Goal: Task Accomplishment & Management: Use online tool/utility

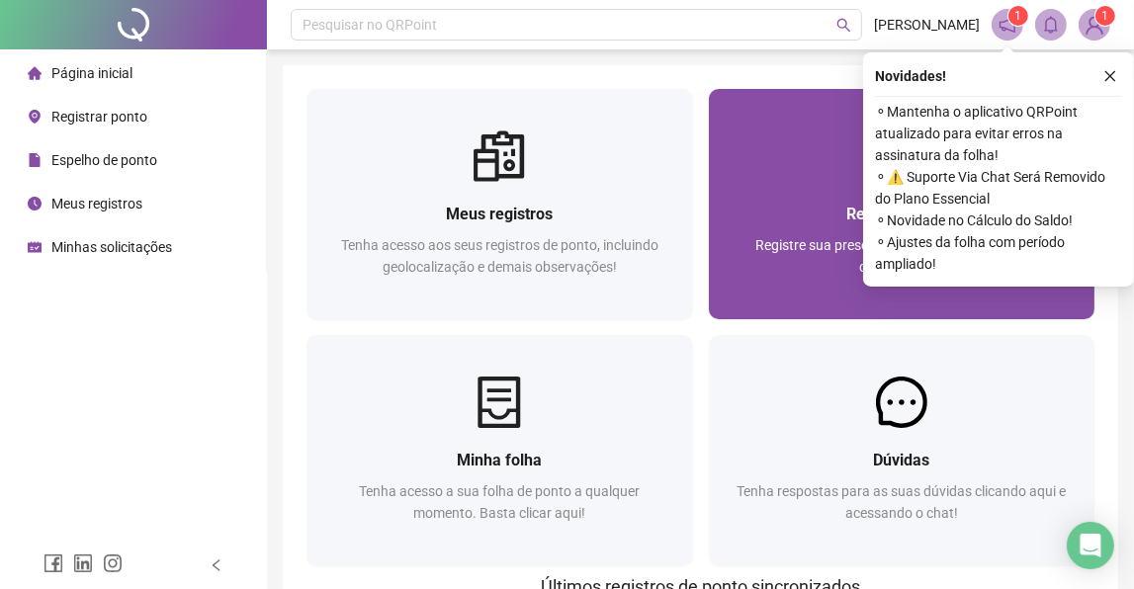
click at [783, 218] on div "Registrar ponto" at bounding box center [902, 214] width 339 height 25
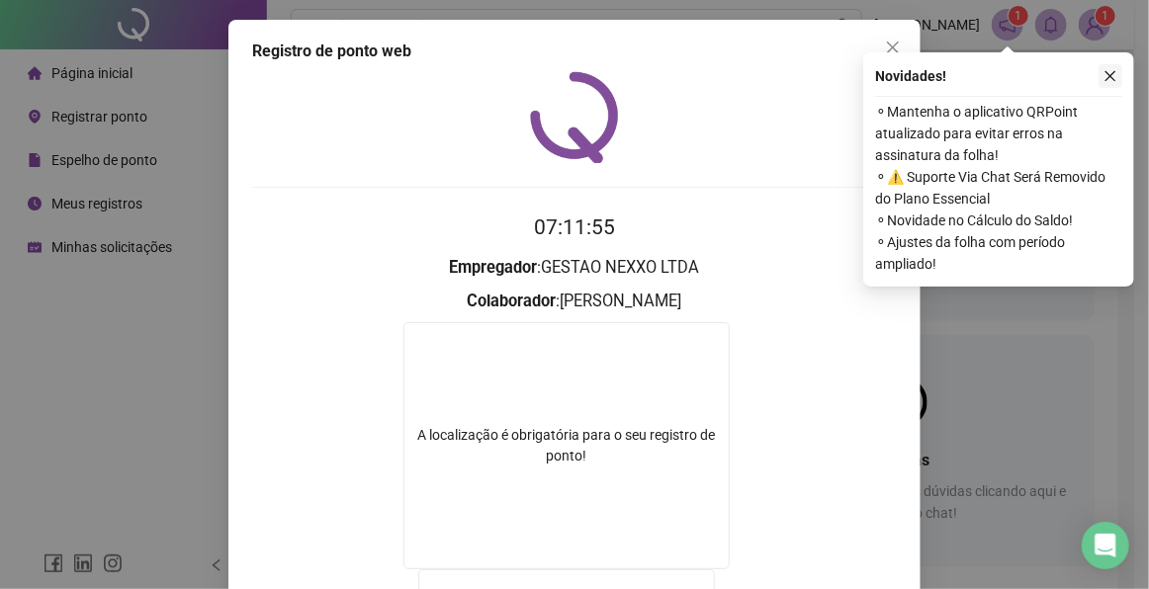
click at [1107, 70] on icon "close" at bounding box center [1110, 76] width 14 height 14
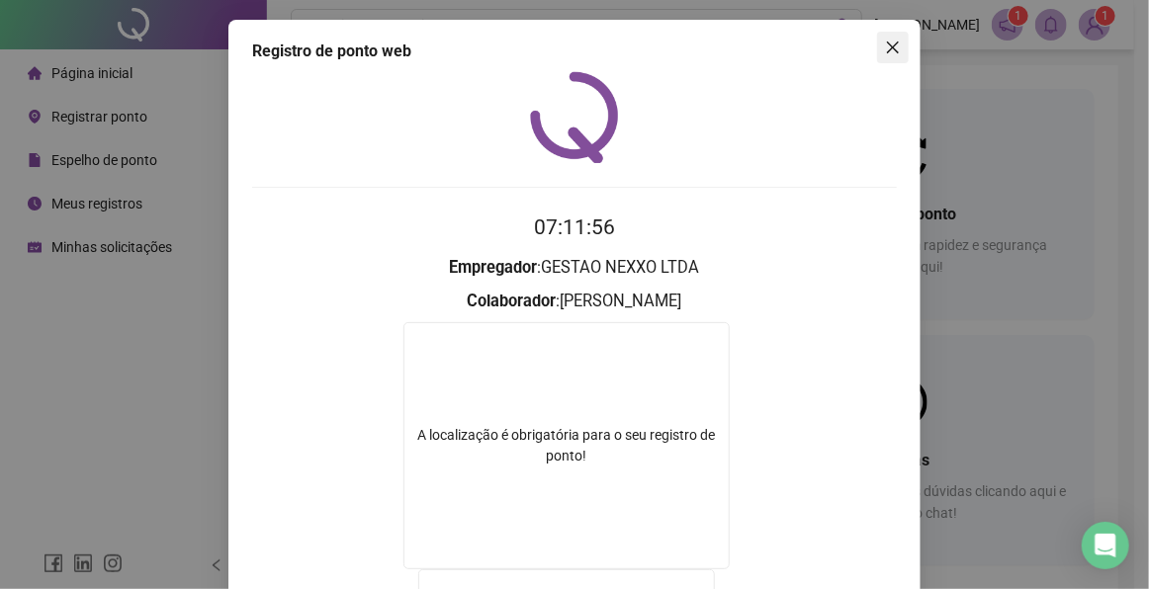
click at [886, 43] on icon "close" at bounding box center [893, 48] width 16 height 16
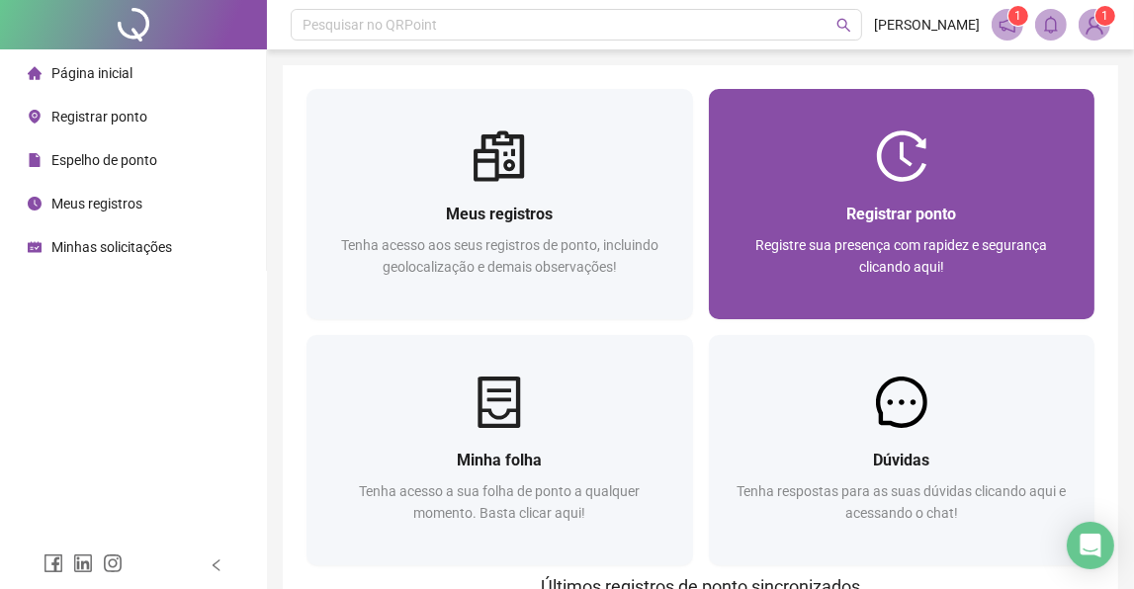
click at [925, 140] on img at bounding box center [901, 156] width 51 height 51
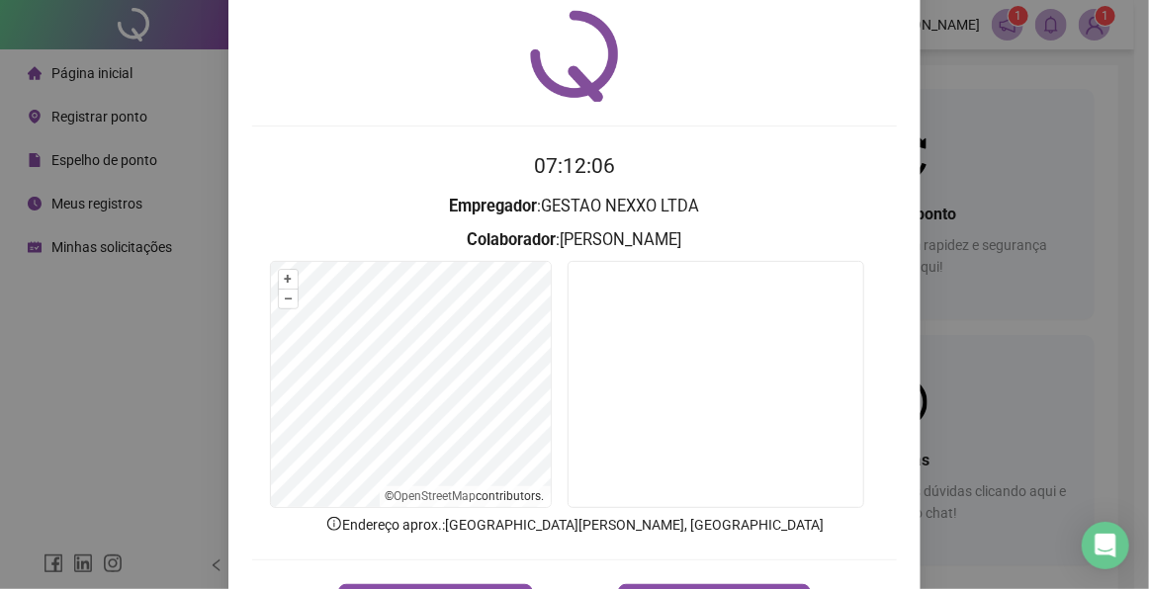
scroll to position [137, 0]
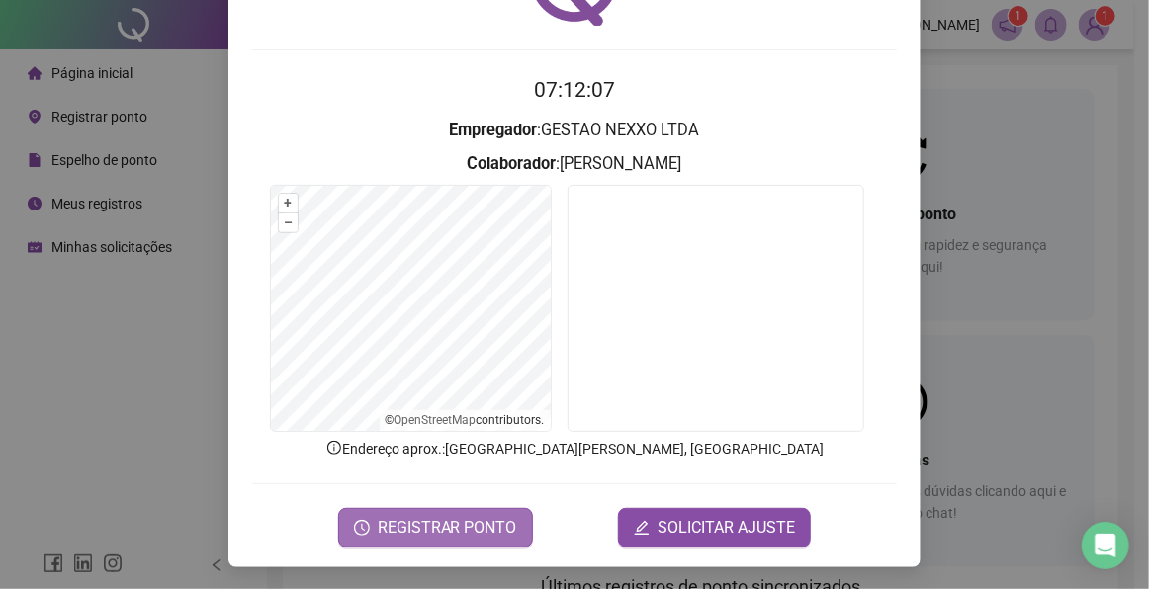
click at [463, 529] on span "REGISTRAR PONTO" at bounding box center [447, 528] width 139 height 24
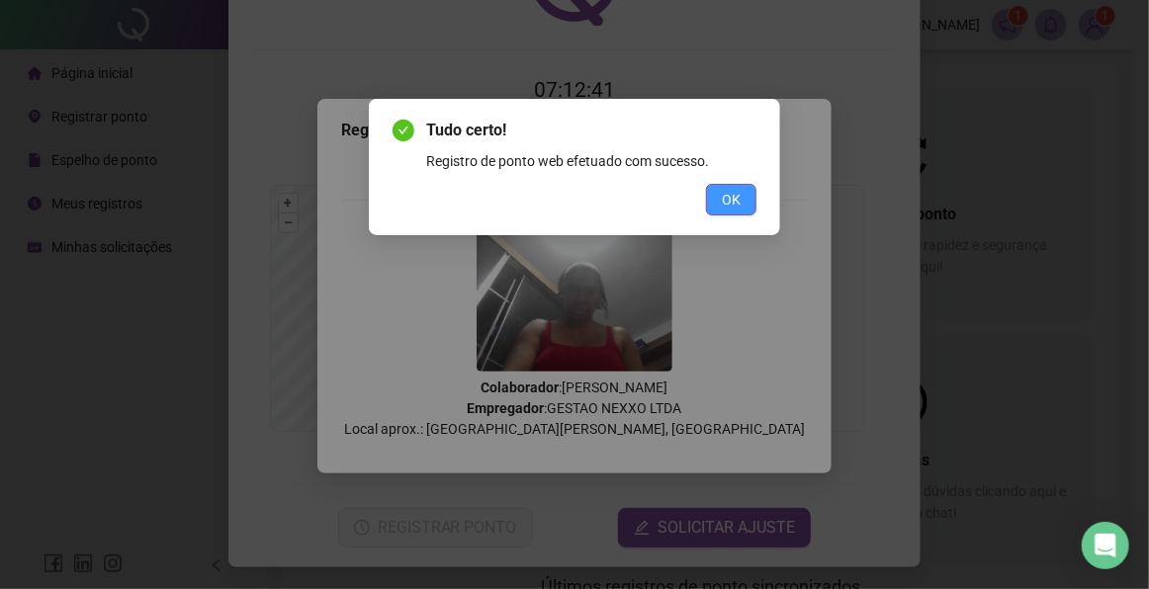
click at [736, 202] on span "OK" at bounding box center [731, 200] width 19 height 22
